Goal: Navigation & Orientation: Find specific page/section

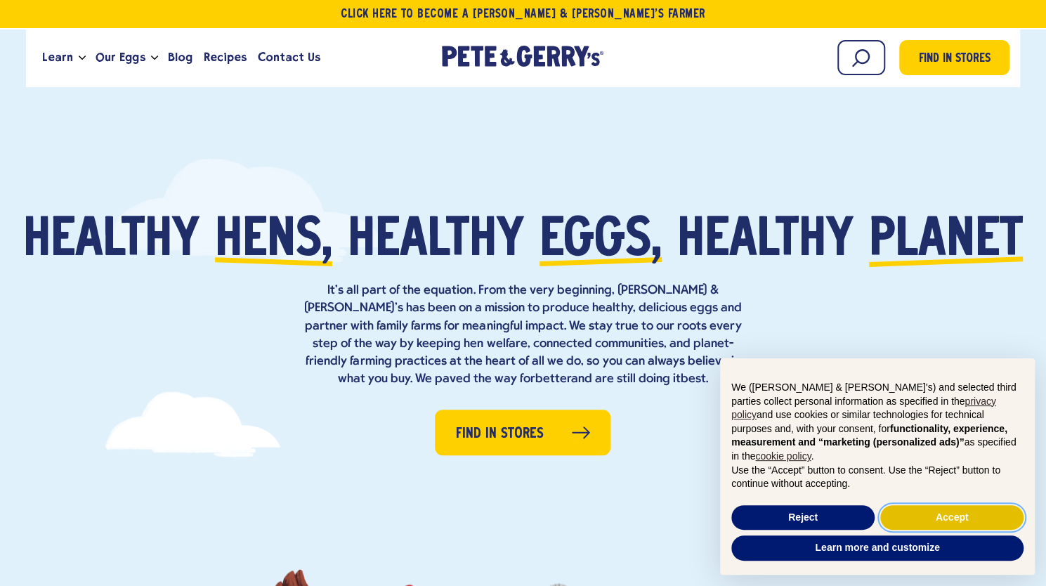
click at [945, 516] on button "Accept" at bounding box center [951, 517] width 143 height 25
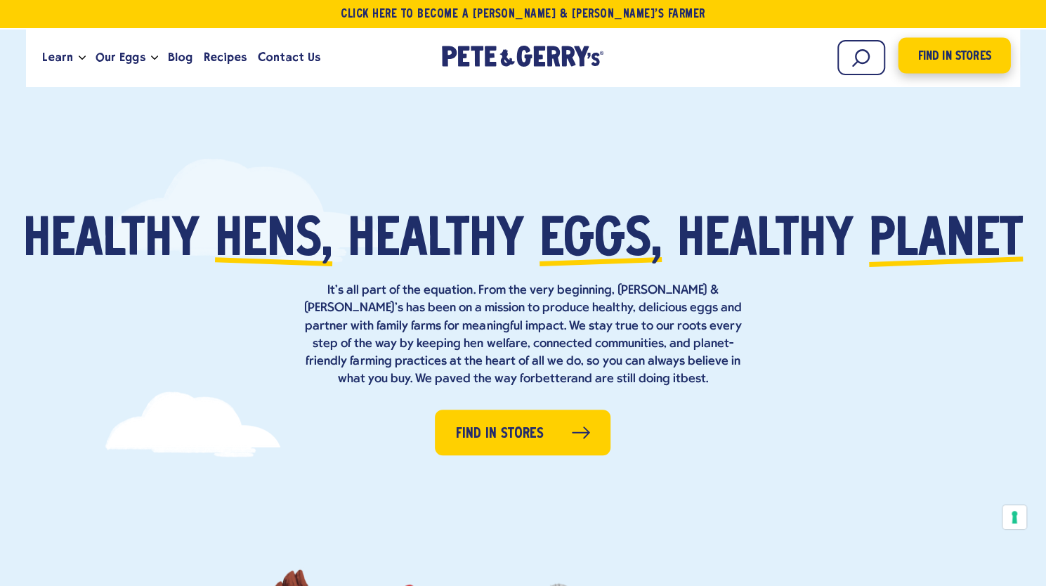
click at [939, 55] on span "Find in Stores" at bounding box center [953, 56] width 73 height 19
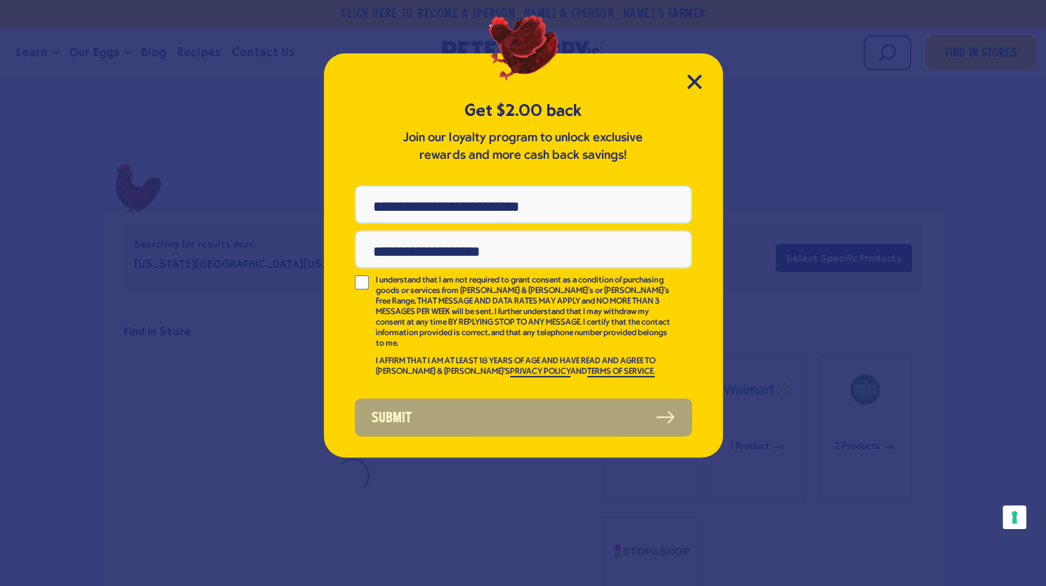
click at [684, 84] on div "Get $2.00 back Join our loyalty program to unlock exclusive rewards and more ca…" at bounding box center [523, 255] width 399 height 404
click at [690, 81] on icon "Close Modal" at bounding box center [694, 81] width 15 height 15
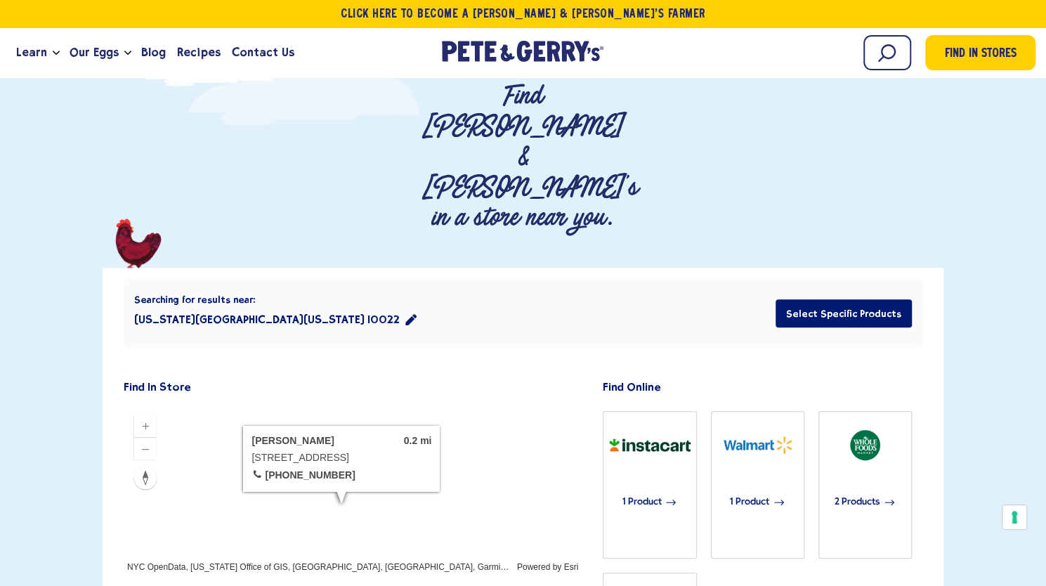
scroll to position [70, 0]
